Goal: Task Accomplishment & Management: Manage account settings

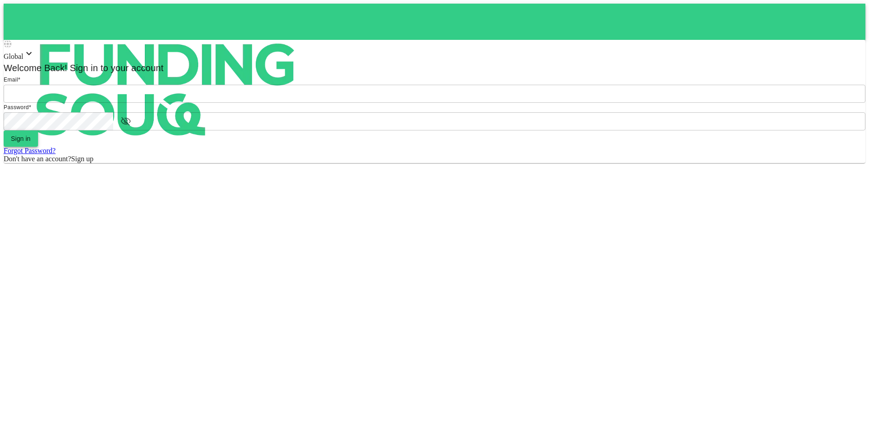
type input "[EMAIL_ADDRESS][DOMAIN_NAME]"
click at [38, 147] on button "Sign in" at bounding box center [21, 138] width 34 height 16
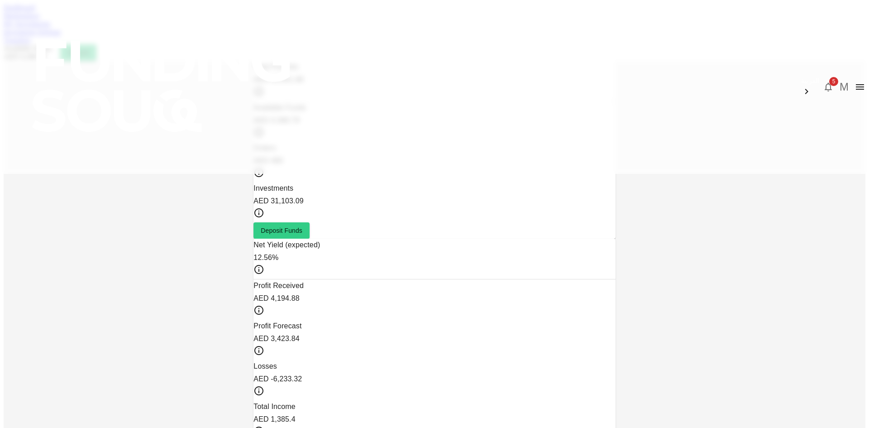
click at [829, 77] on span "5" at bounding box center [833, 81] width 9 height 9
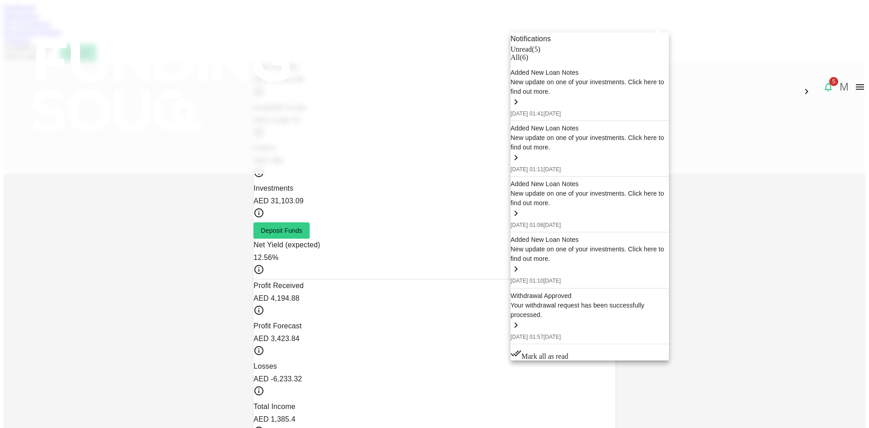
click at [585, 77] on div "Added New Loan Notes" at bounding box center [590, 73] width 158 height 10
